Goal: Entertainment & Leisure: Consume media (video, audio)

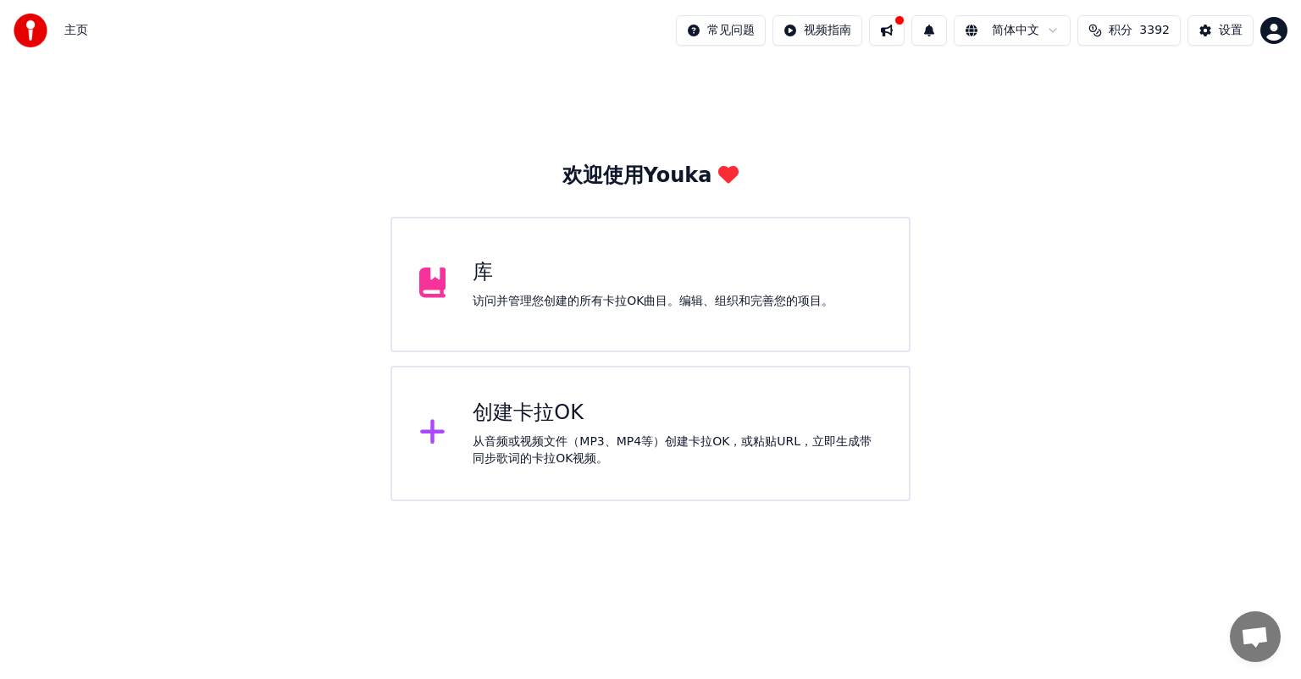
click at [590, 274] on div "库" at bounding box center [653, 272] width 361 height 27
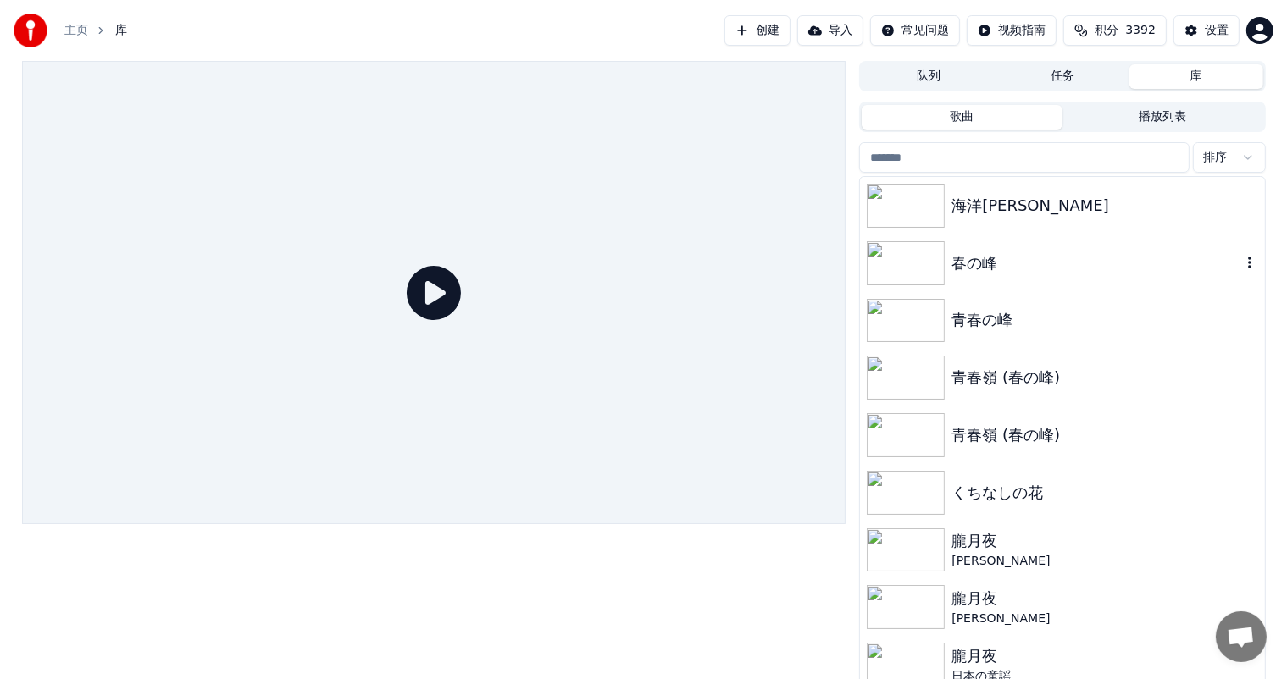
click at [913, 270] on img at bounding box center [906, 263] width 78 height 44
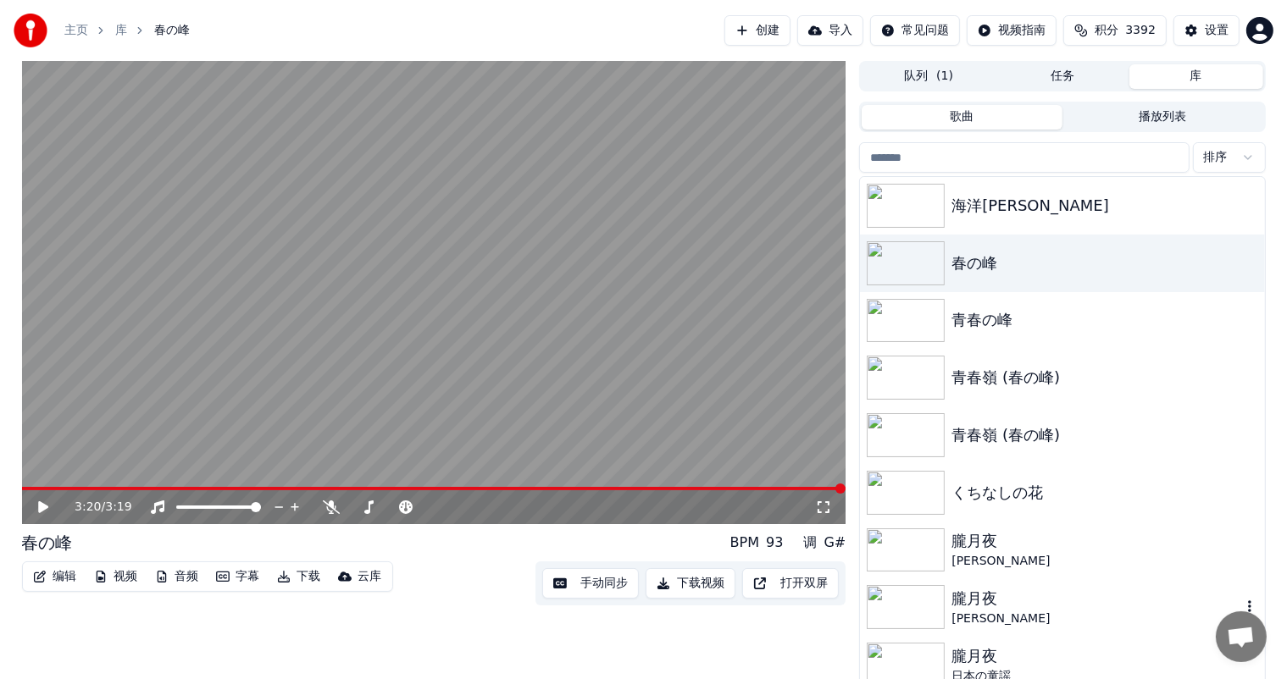
click at [904, 597] on img at bounding box center [906, 607] width 78 height 44
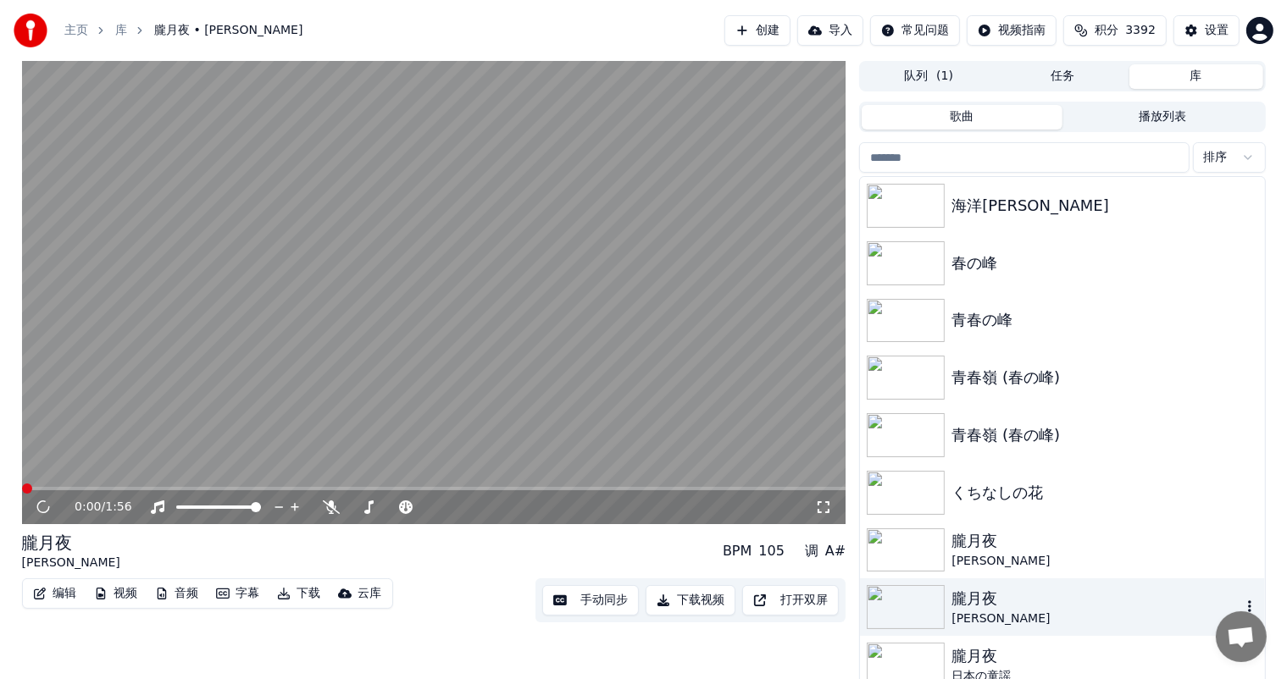
click at [904, 597] on img at bounding box center [906, 607] width 78 height 44
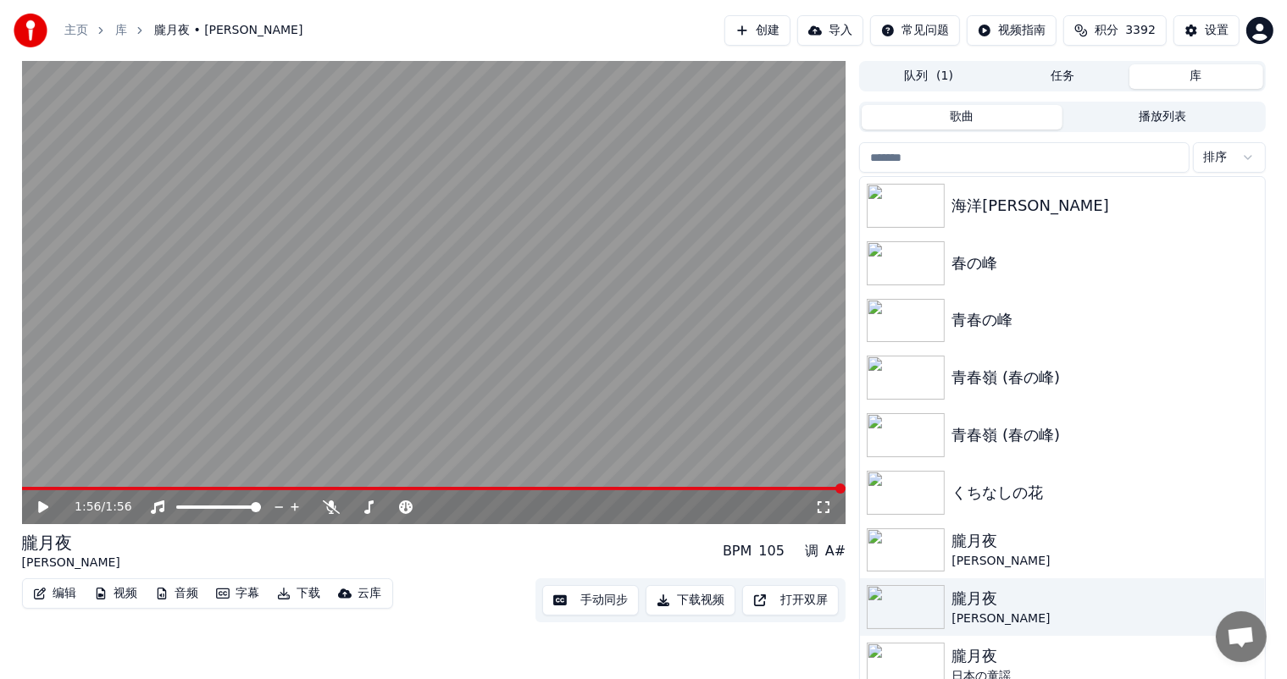
click at [102, 396] on video at bounding box center [434, 292] width 824 height 463
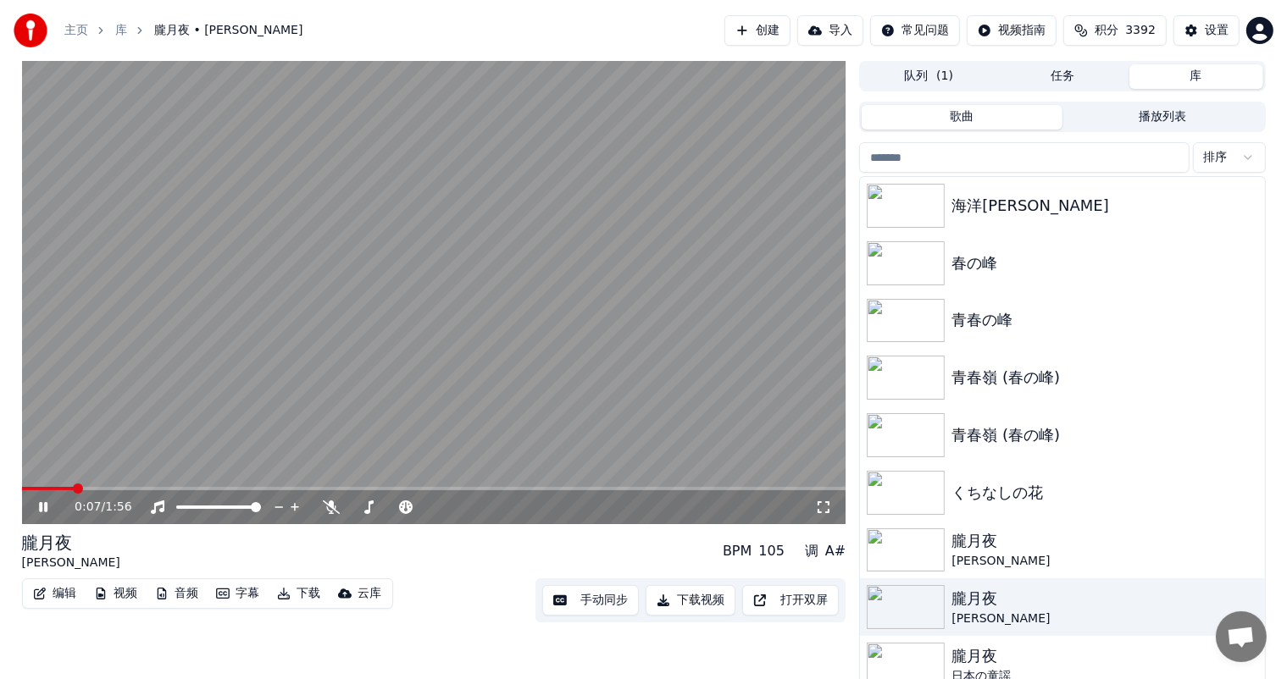
click at [41, 501] on icon at bounding box center [56, 508] width 40 height 14
